Goal: Task Accomplishment & Management: Use online tool/utility

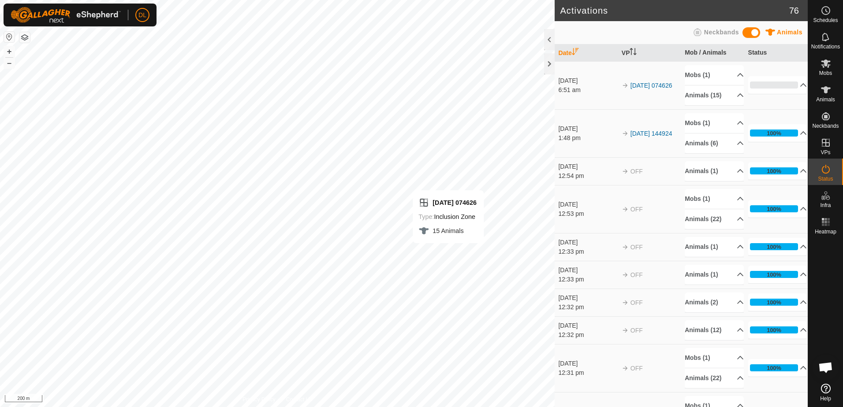
scroll to position [59, 0]
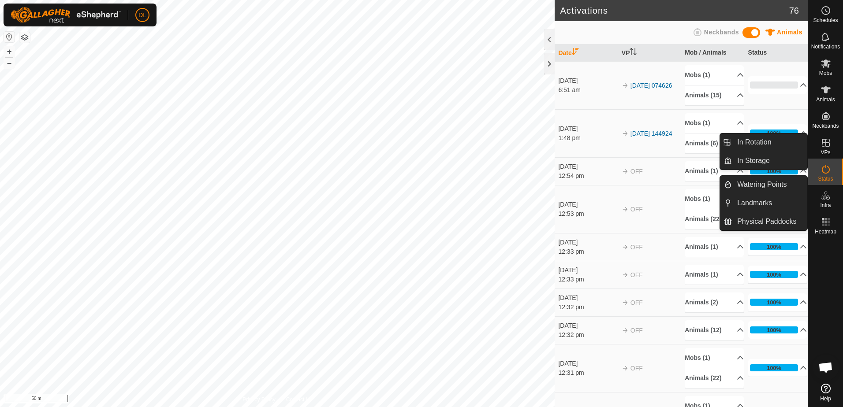
click at [826, 145] on icon at bounding box center [825, 143] width 11 height 11
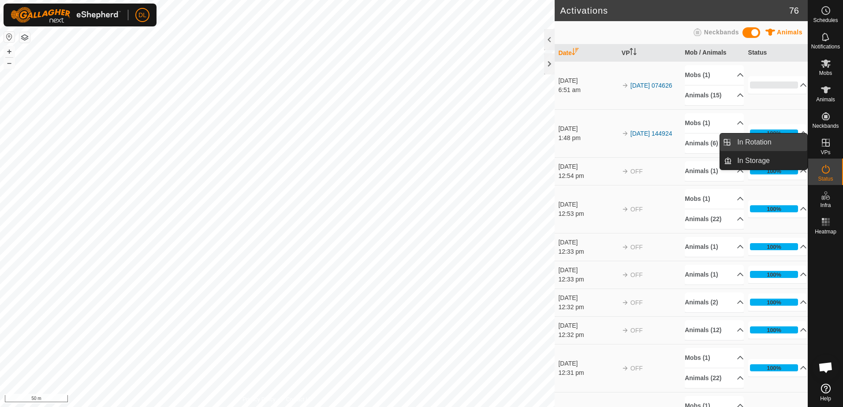
drag, startPoint x: 806, startPoint y: 143, endPoint x: 764, endPoint y: 140, distance: 42.0
click at [764, 140] on link "In Rotation" at bounding box center [769, 143] width 75 height 18
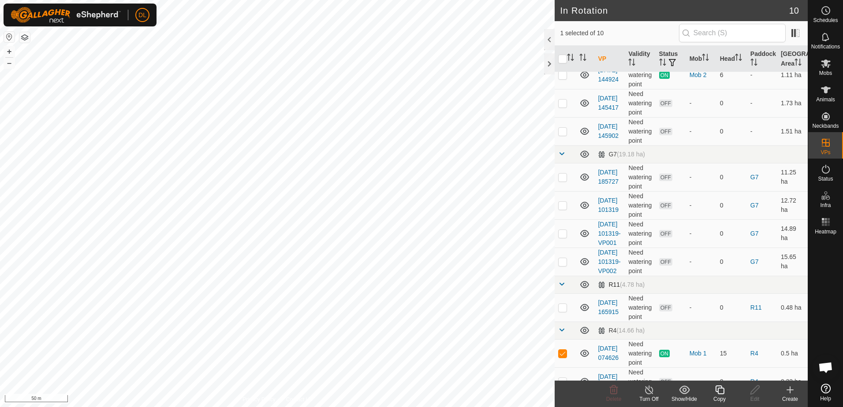
scroll to position [63, 0]
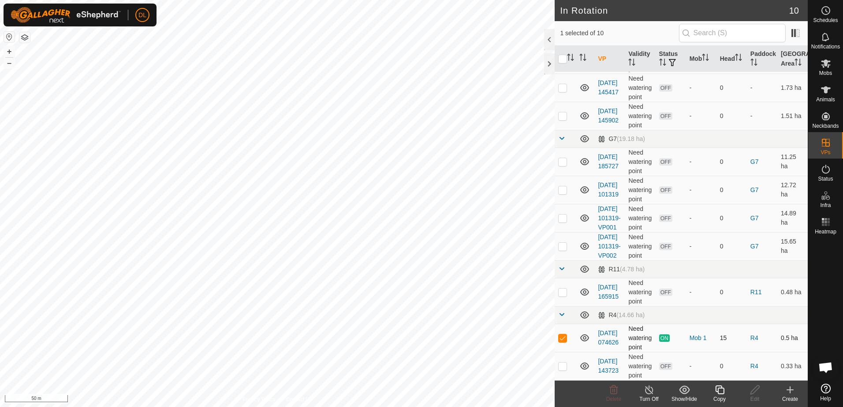
click at [564, 339] on p-checkbox at bounding box center [562, 338] width 9 height 7
checkbox input "false"
click at [822, 64] on icon at bounding box center [825, 63] width 11 height 11
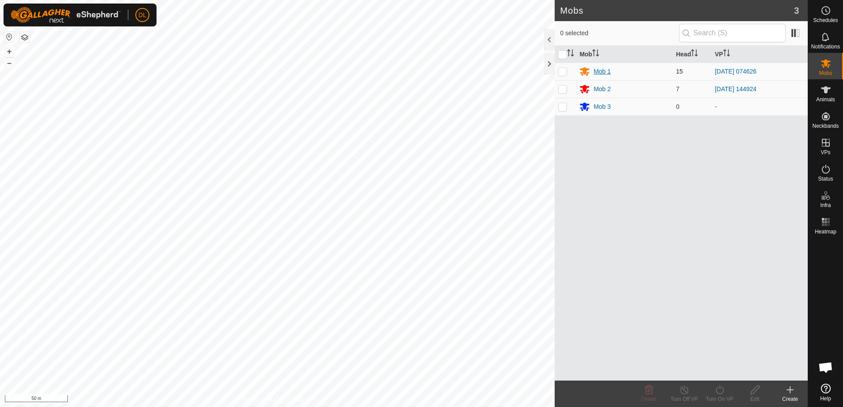
click at [599, 70] on div "Mob 1" at bounding box center [601, 71] width 17 height 9
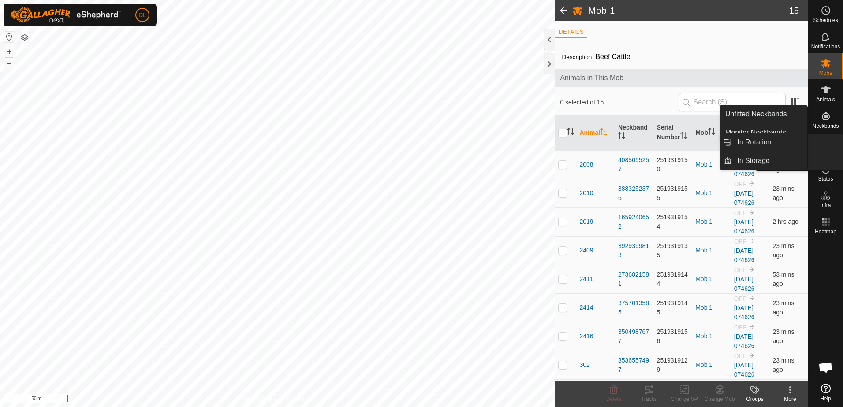
click at [827, 144] on icon at bounding box center [825, 143] width 11 height 11
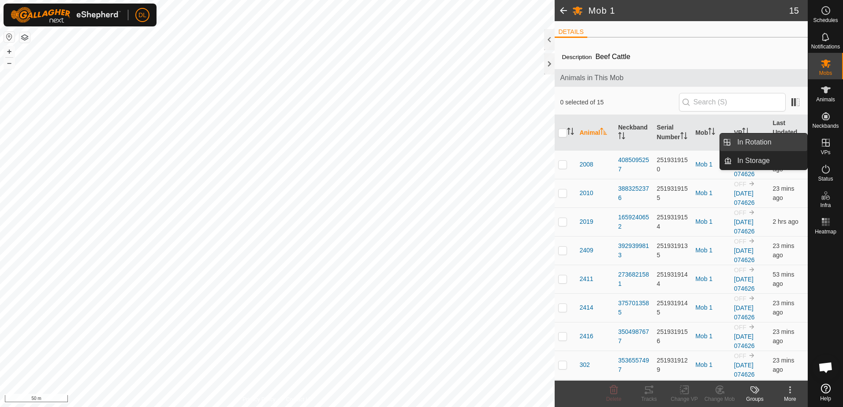
click at [757, 143] on link "In Rotation" at bounding box center [769, 143] width 75 height 18
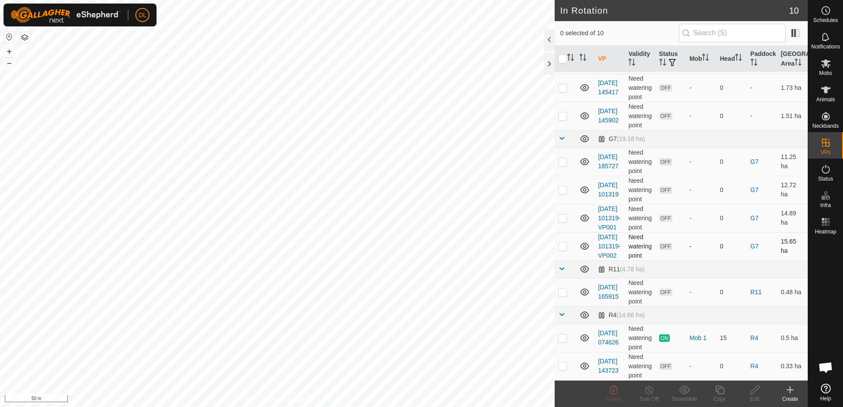
scroll to position [63, 0]
click at [565, 339] on p-checkbox at bounding box center [562, 338] width 9 height 7
checkbox input "true"
click at [647, 393] on icon at bounding box center [649, 390] width 11 height 11
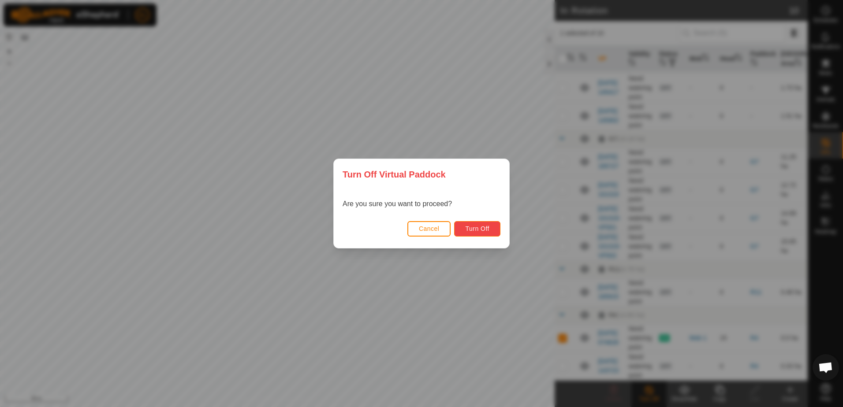
click at [470, 231] on span "Turn Off" at bounding box center [477, 228] width 24 height 7
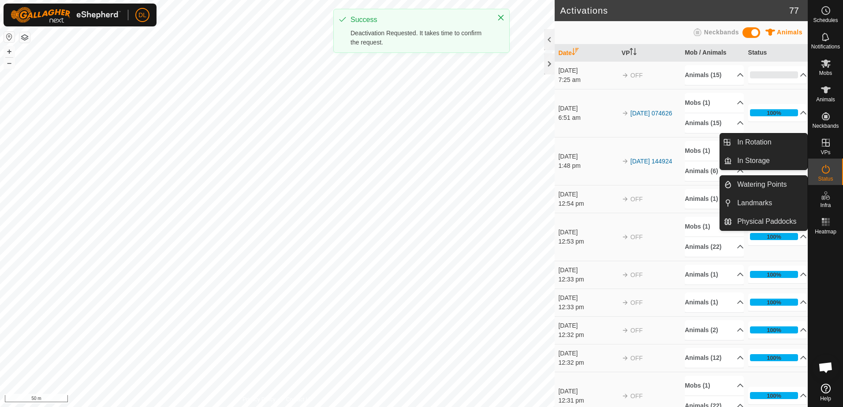
click at [828, 145] on icon at bounding box center [825, 143] width 11 height 11
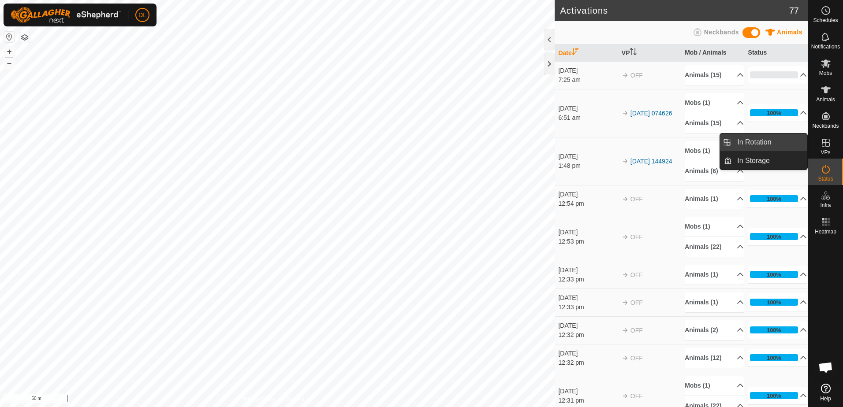
click at [765, 138] on link "In Rotation" at bounding box center [769, 143] width 75 height 18
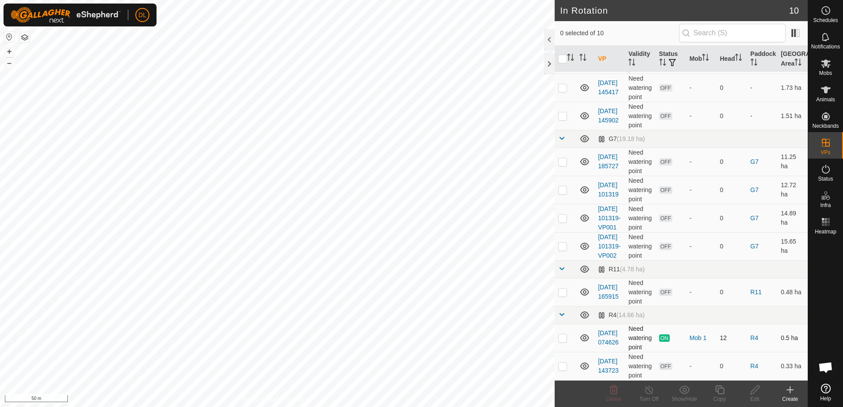
scroll to position [63, 0]
click at [606, 344] on link "[DATE] 074626" at bounding box center [608, 338] width 21 height 16
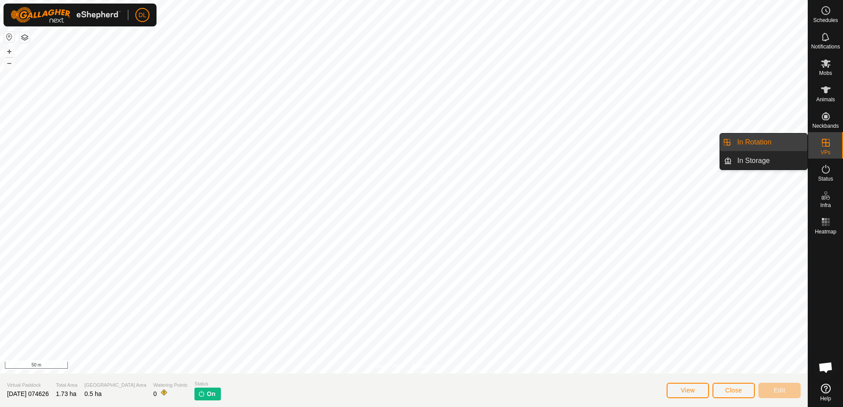
click at [827, 146] on icon at bounding box center [826, 143] width 8 height 8
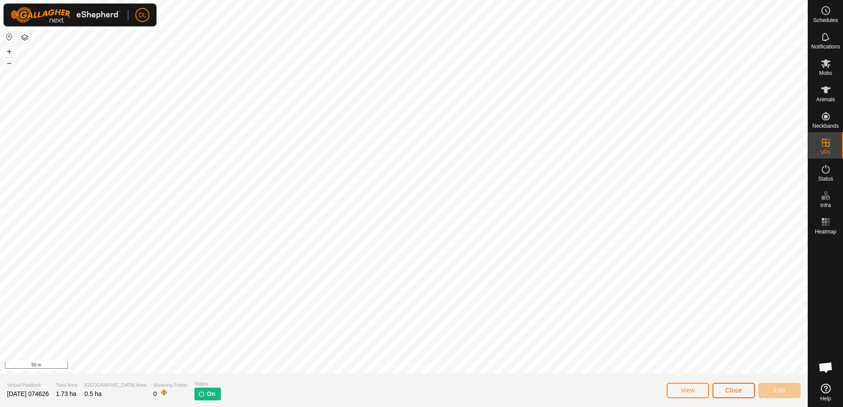
click at [727, 392] on span "Close" at bounding box center [733, 390] width 17 height 7
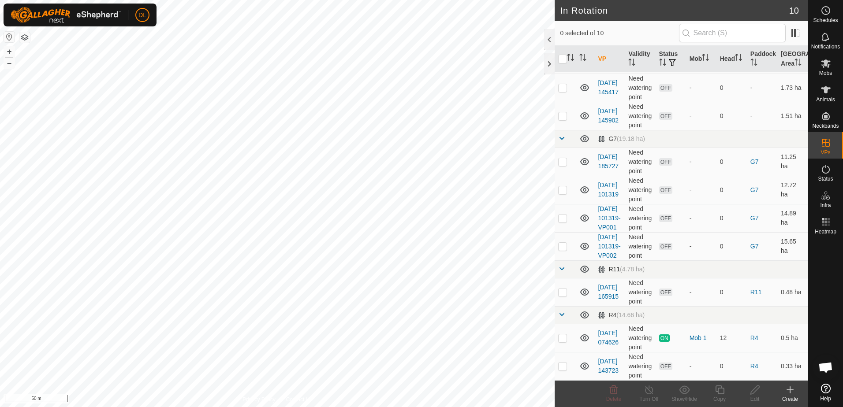
scroll to position [63, 0]
click at [564, 339] on p-checkbox at bounding box center [562, 338] width 9 height 7
checkbox input "true"
click at [647, 394] on icon at bounding box center [649, 390] width 8 height 9
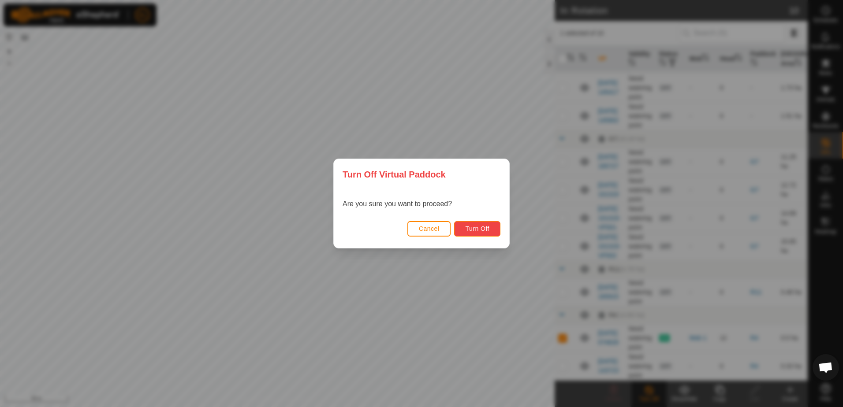
click at [468, 229] on span "Turn Off" at bounding box center [477, 228] width 24 height 7
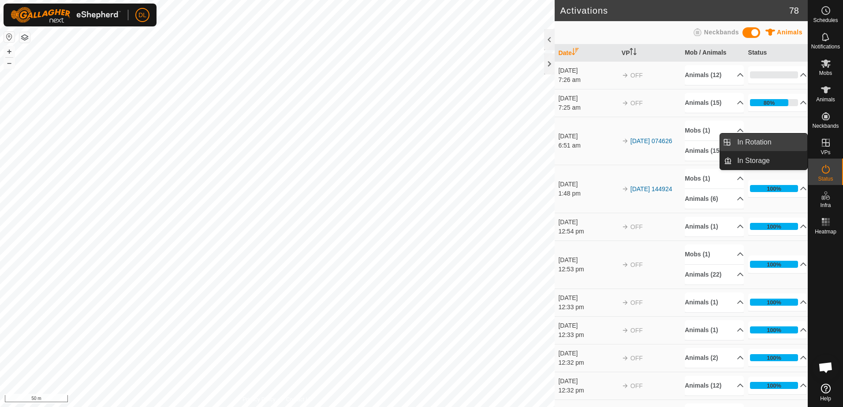
click at [767, 145] on link "In Rotation" at bounding box center [769, 143] width 75 height 18
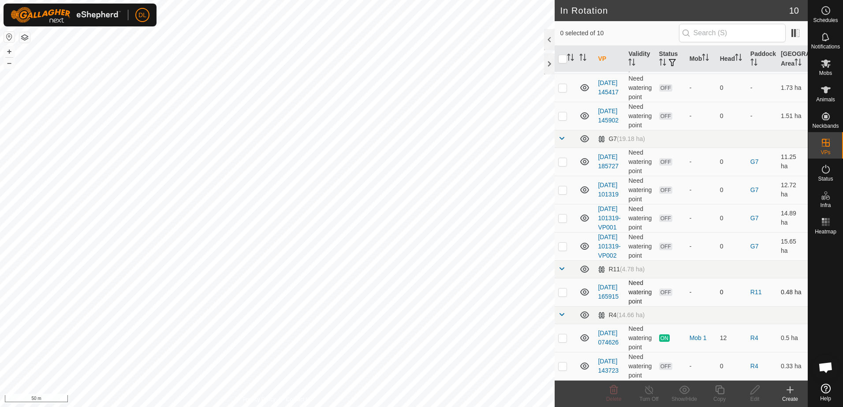
scroll to position [63, 0]
click at [559, 339] on p-checkbox at bounding box center [562, 338] width 9 height 7
checkbox input "true"
click at [718, 393] on icon at bounding box center [719, 390] width 9 height 9
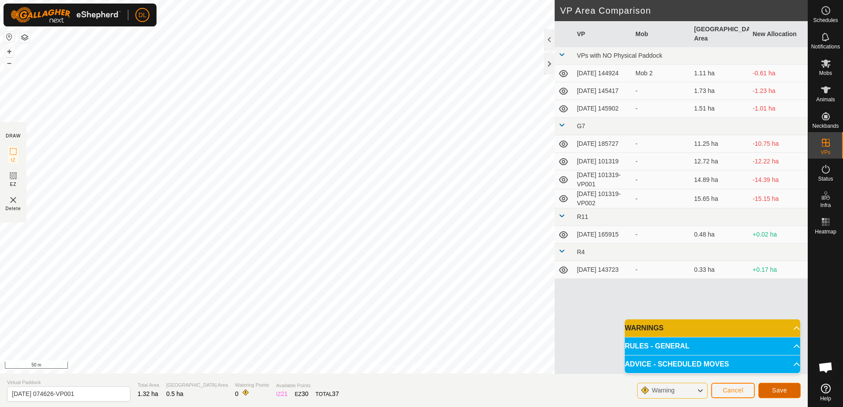
click at [777, 391] on span "Save" at bounding box center [779, 390] width 15 height 7
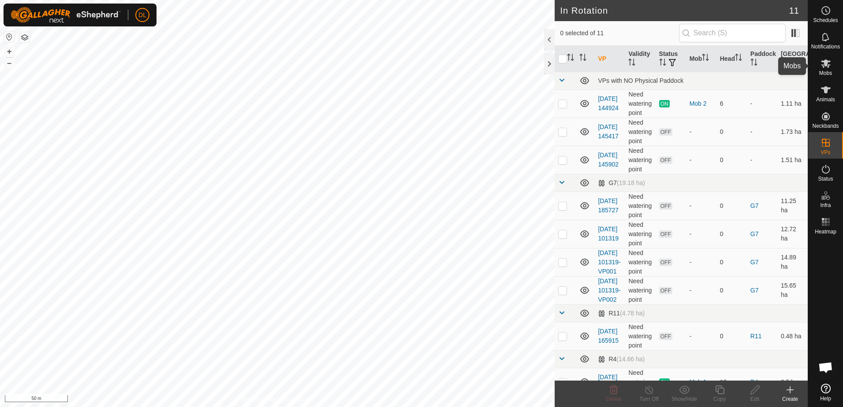
click at [823, 61] on icon at bounding box center [826, 64] width 10 height 8
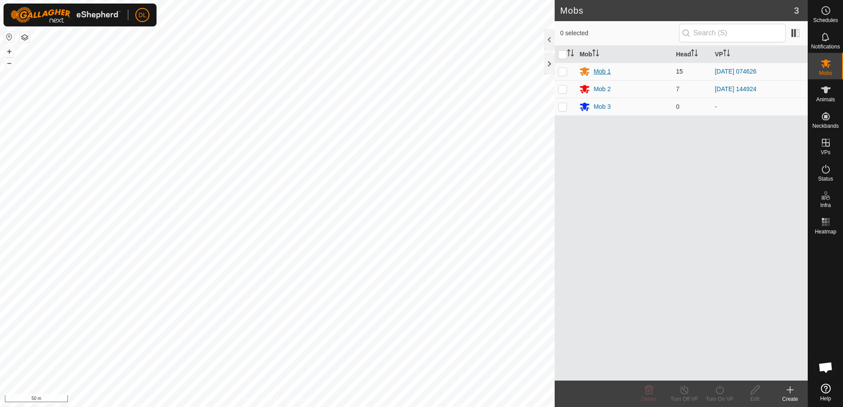
click at [603, 72] on div "Mob 1" at bounding box center [601, 71] width 17 height 9
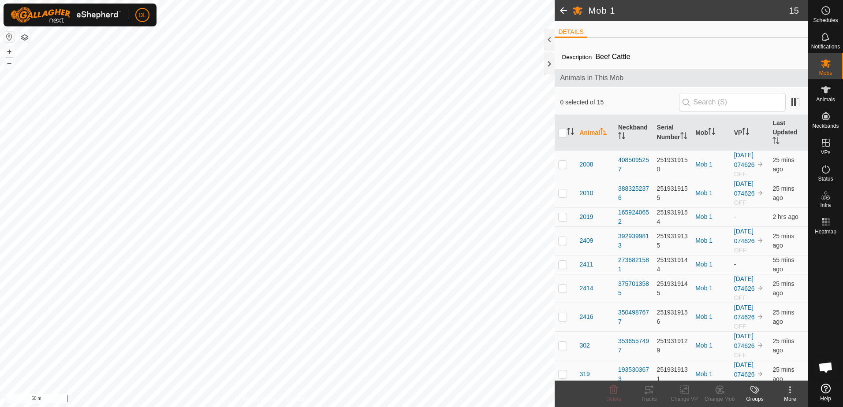
click at [561, 9] on span at bounding box center [564, 10] width 18 height 21
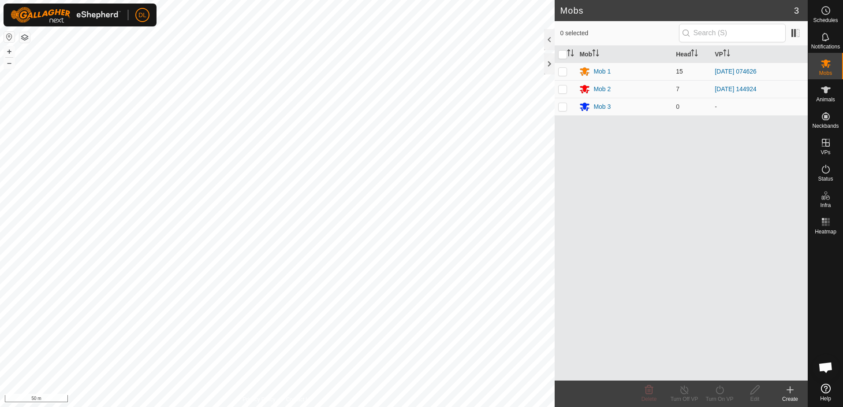
click at [563, 71] on p-checkbox at bounding box center [562, 71] width 9 height 7
checkbox input "true"
click at [719, 393] on icon at bounding box center [719, 390] width 11 height 11
click at [718, 369] on link "Now" at bounding box center [745, 371] width 87 height 18
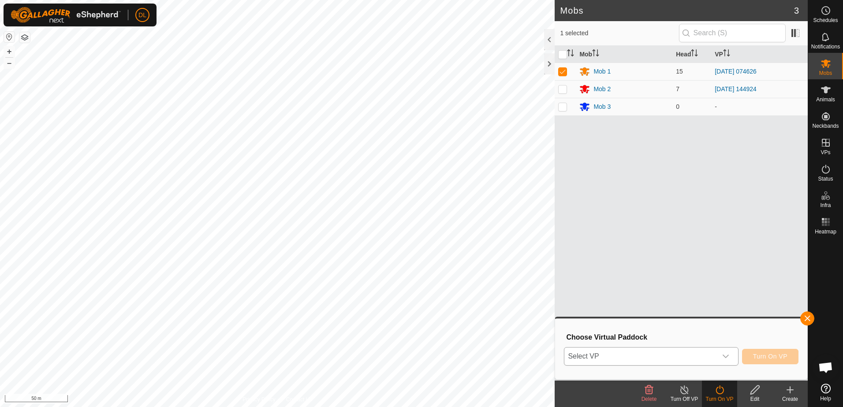
click at [724, 357] on icon "dropdown trigger" at bounding box center [725, 356] width 7 height 7
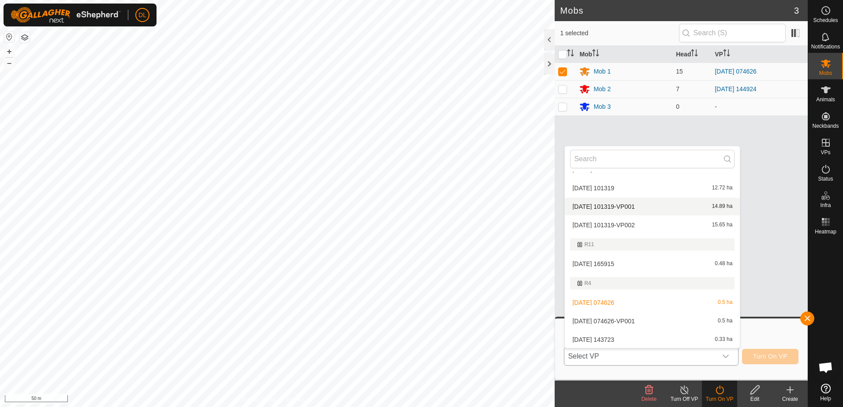
scroll to position [108, 0]
click at [641, 319] on li "[DATE] 074626-VP001 0.5 ha" at bounding box center [652, 321] width 175 height 18
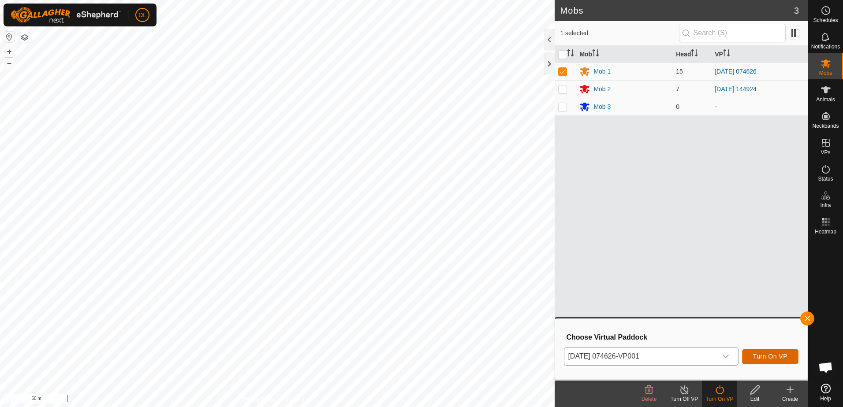
click at [780, 358] on span "Turn On VP" at bounding box center [770, 356] width 34 height 7
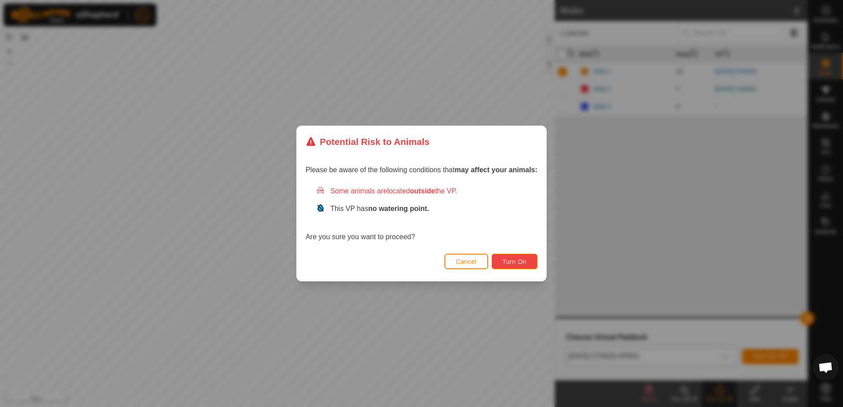
click at [511, 263] on span "Turn On" at bounding box center [515, 261] width 24 height 7
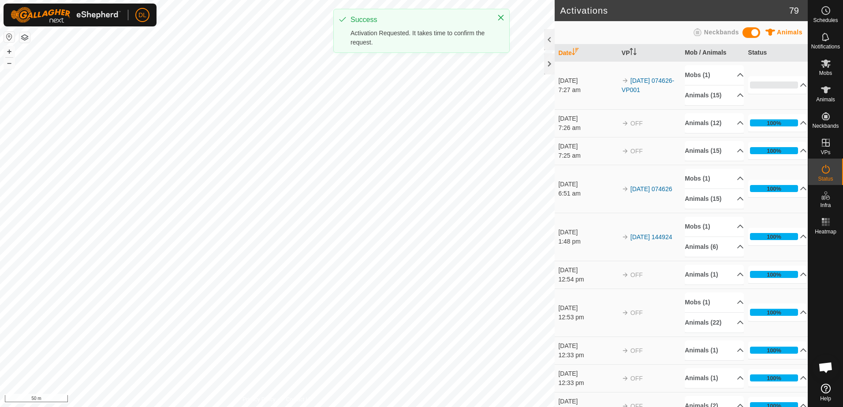
click at [571, 212] on div "Activations 79 Animals Neckbands Date VP Mob / Animals Status [DATE] 7:27 am 20…" at bounding box center [404, 203] width 808 height 407
